Goal: Communication & Community: Ask a question

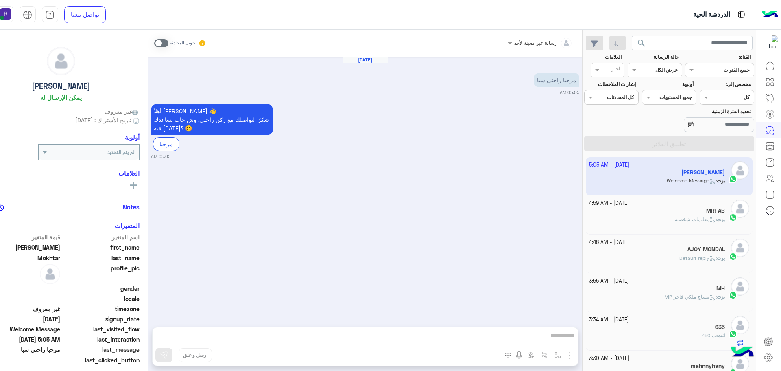
scroll to position [307, 0]
